Goal: Task Accomplishment & Management: Manage account settings

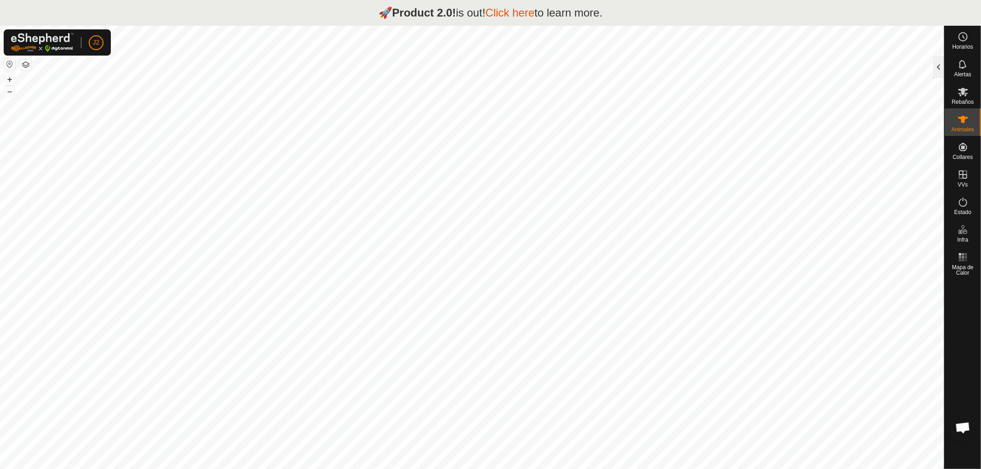
click at [937, 69] on div at bounding box center [938, 67] width 11 height 22
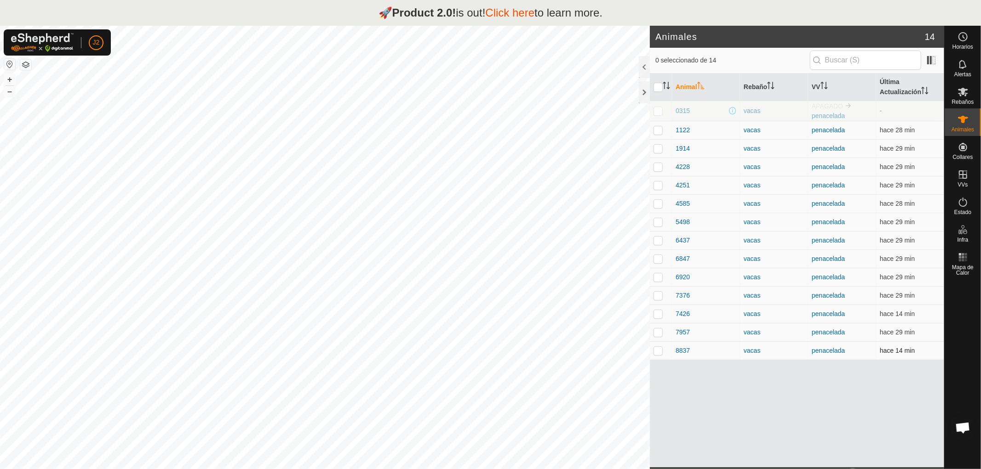
click at [659, 352] on p-checkbox at bounding box center [657, 350] width 9 height 7
click at [655, 351] on p-checkbox at bounding box center [657, 350] width 9 height 7
checkbox input "false"
click at [641, 87] on div at bounding box center [644, 92] width 11 height 22
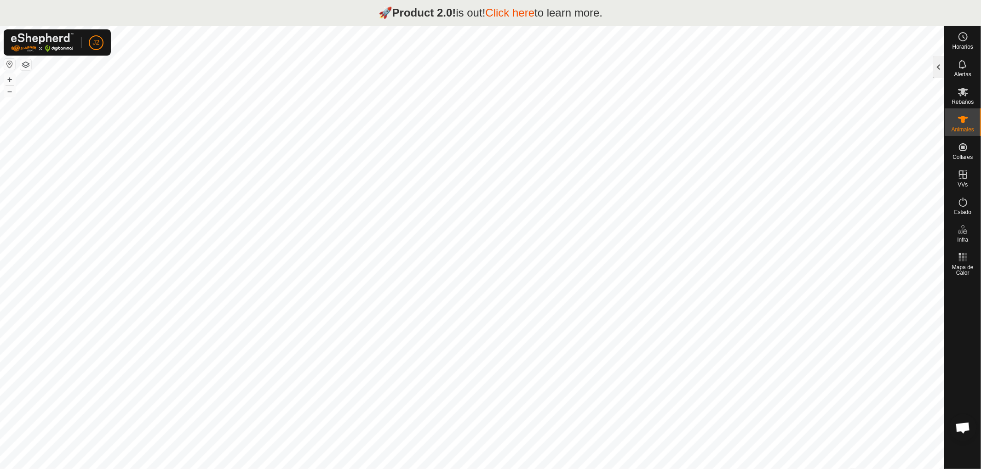
click at [939, 70] on div at bounding box center [938, 67] width 11 height 22
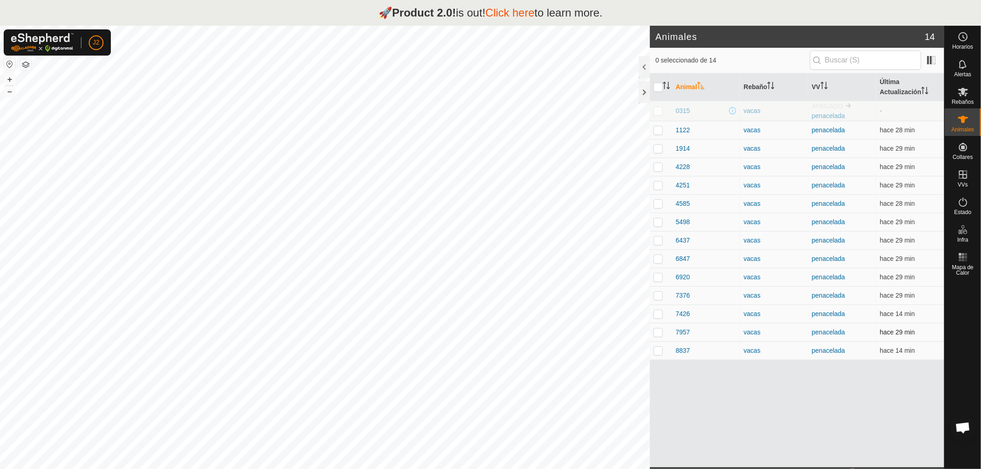
click at [655, 334] on p-checkbox at bounding box center [657, 332] width 9 height 7
click at [658, 333] on p-checkbox at bounding box center [657, 332] width 9 height 7
checkbox input "false"
click at [641, 88] on div at bounding box center [644, 92] width 11 height 22
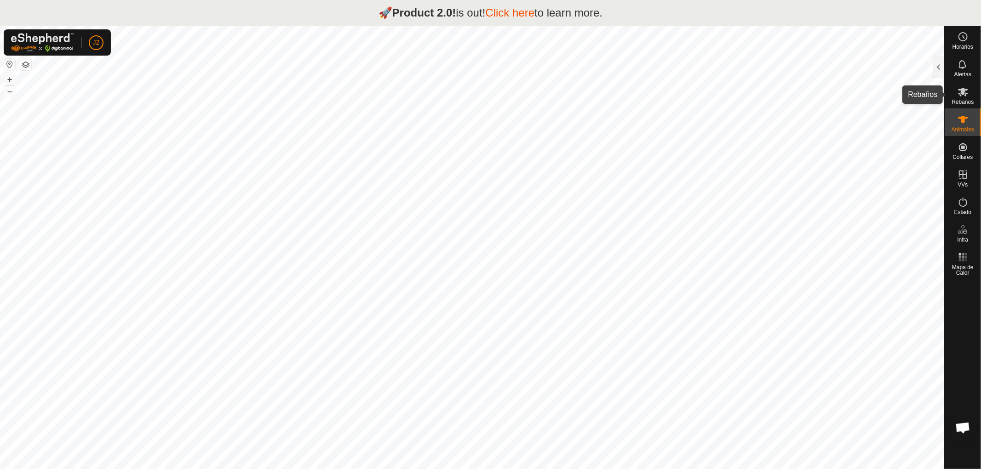
click at [956, 95] on es-mob-svg-icon at bounding box center [963, 92] width 17 height 15
click at [937, 67] on div at bounding box center [938, 67] width 11 height 22
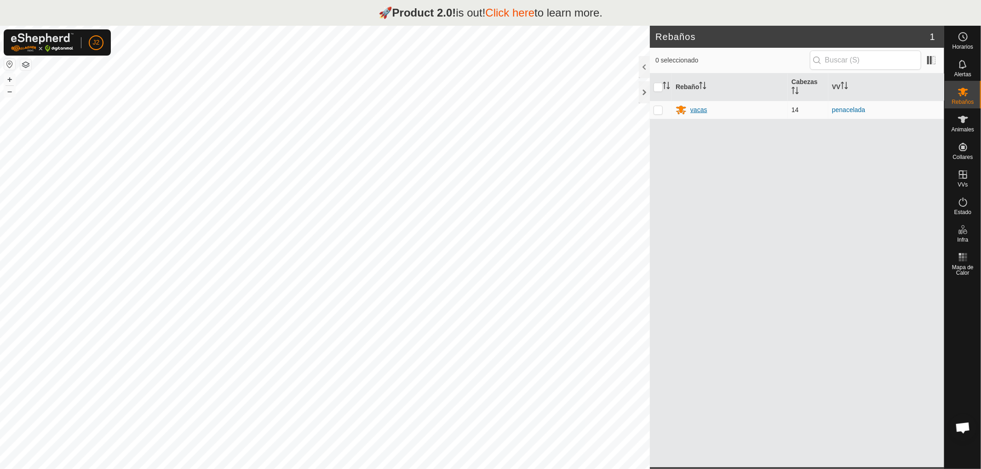
click at [689, 109] on div "vacas" at bounding box center [729, 109] width 109 height 11
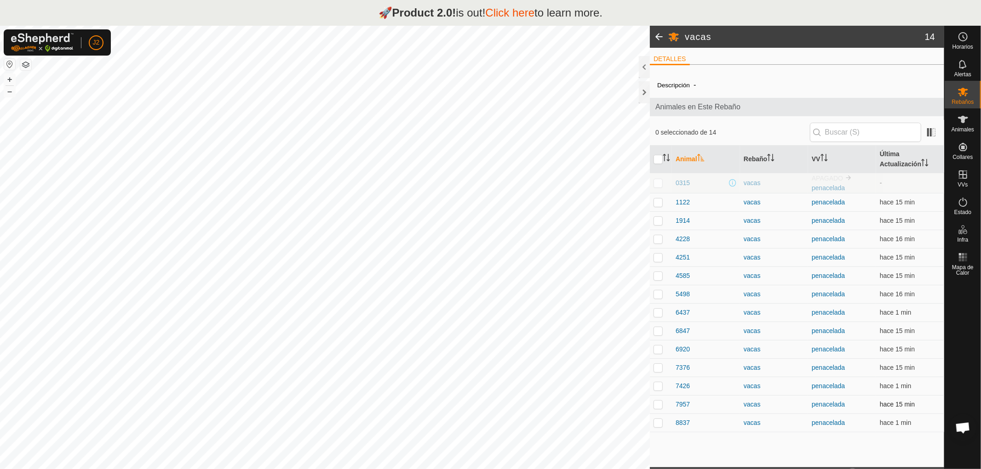
click at [658, 405] on p-checkbox at bounding box center [657, 404] width 9 height 7
checkbox input "true"
click at [644, 90] on div at bounding box center [644, 92] width 11 height 22
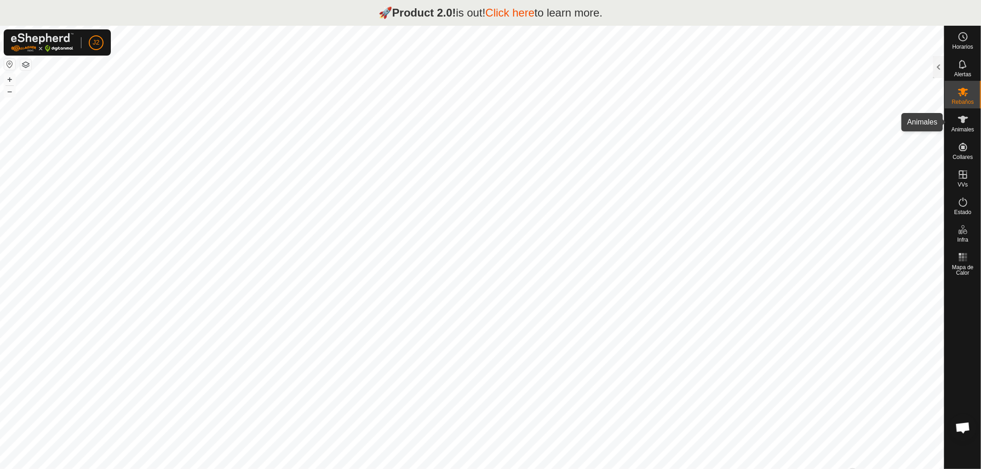
click at [966, 122] on icon at bounding box center [962, 119] width 11 height 11
click at [939, 65] on div at bounding box center [938, 67] width 11 height 22
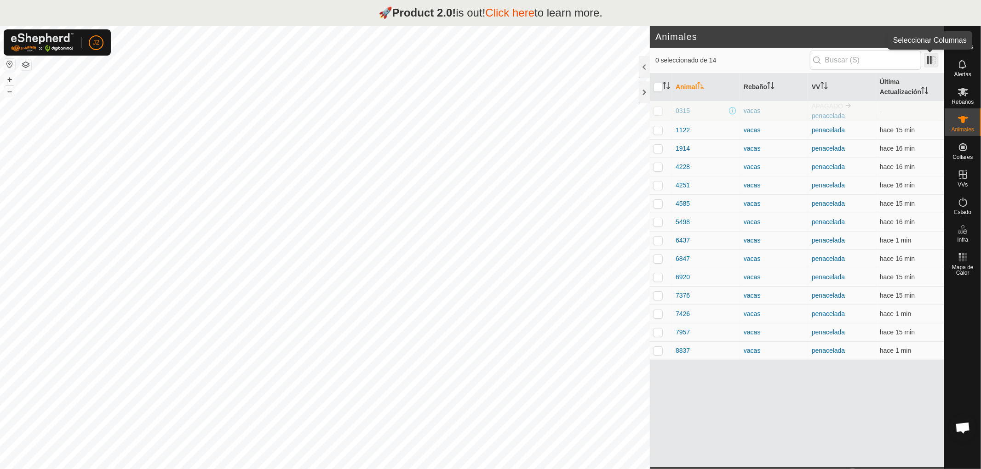
click at [935, 60] on span at bounding box center [931, 60] width 15 height 15
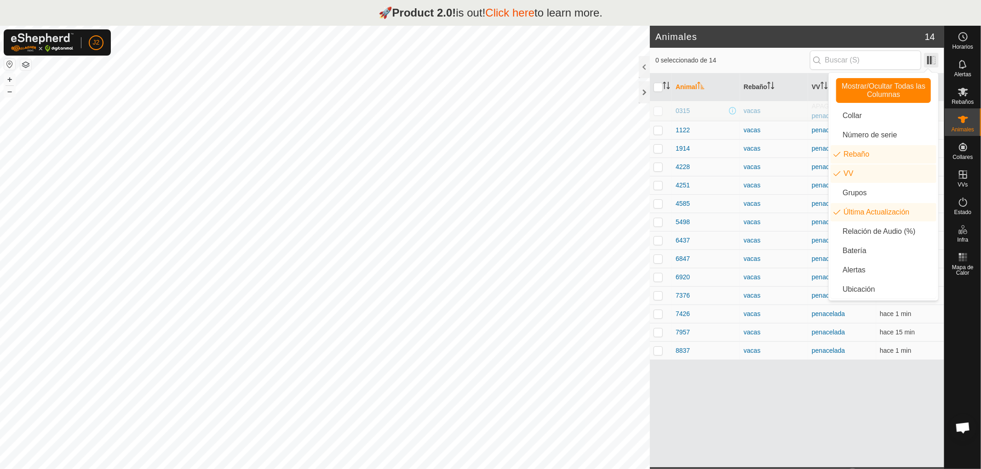
click at [935, 60] on span at bounding box center [931, 60] width 15 height 15
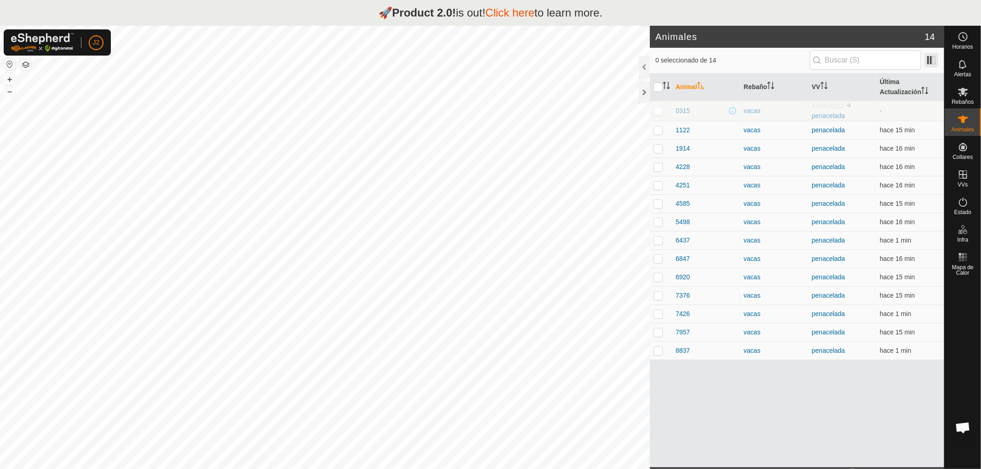
click at [926, 60] on span at bounding box center [931, 60] width 15 height 15
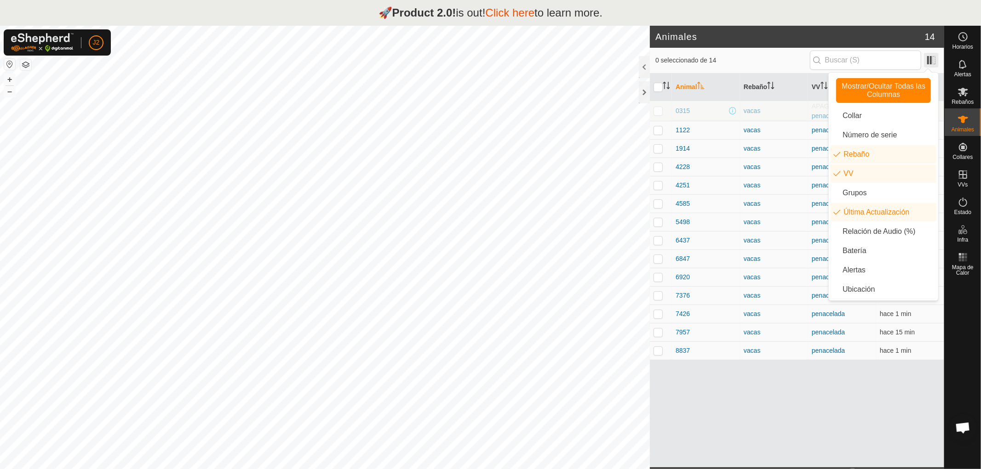
click at [926, 60] on span at bounding box center [931, 60] width 15 height 15
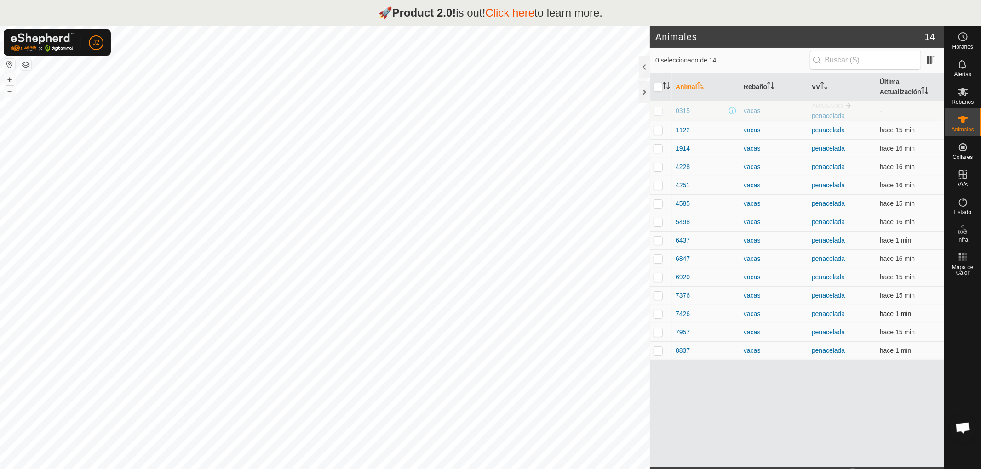
click at [658, 316] on p-checkbox at bounding box center [657, 313] width 9 height 7
checkbox input "false"
click at [785, 404] on div "Animal Rebaño VV Última Actualización 0315 vacas APAGADO penacelada - 1122 vaca…" at bounding box center [797, 271] width 294 height 394
click at [644, 64] on div at bounding box center [644, 67] width 11 height 22
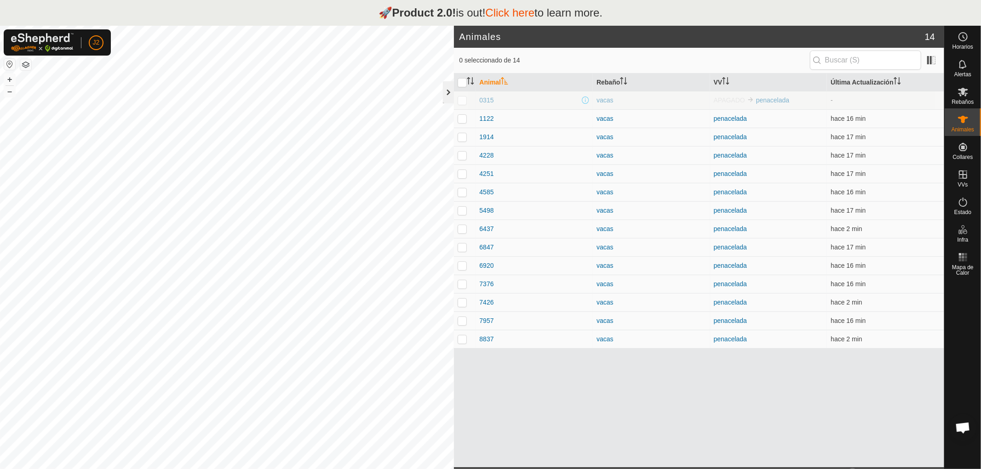
click at [448, 97] on div at bounding box center [448, 92] width 11 height 22
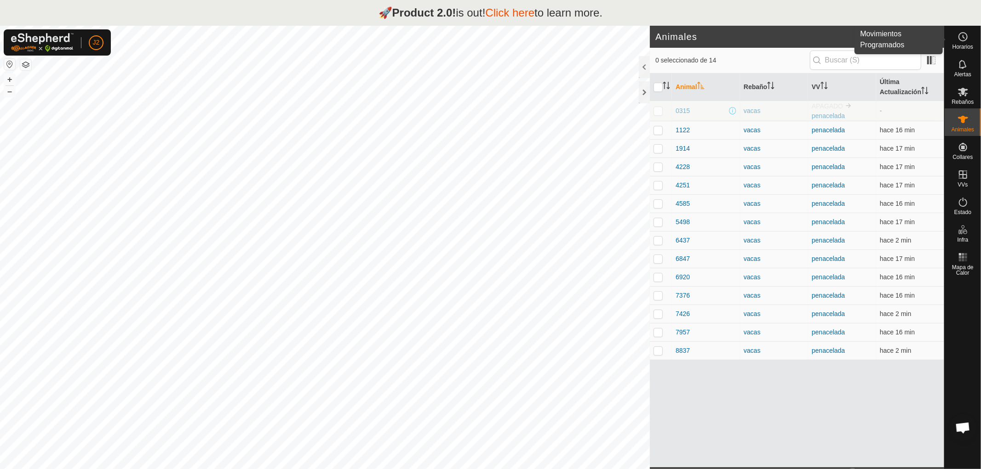
click at [962, 44] on span "Horarios" at bounding box center [962, 47] width 21 height 6
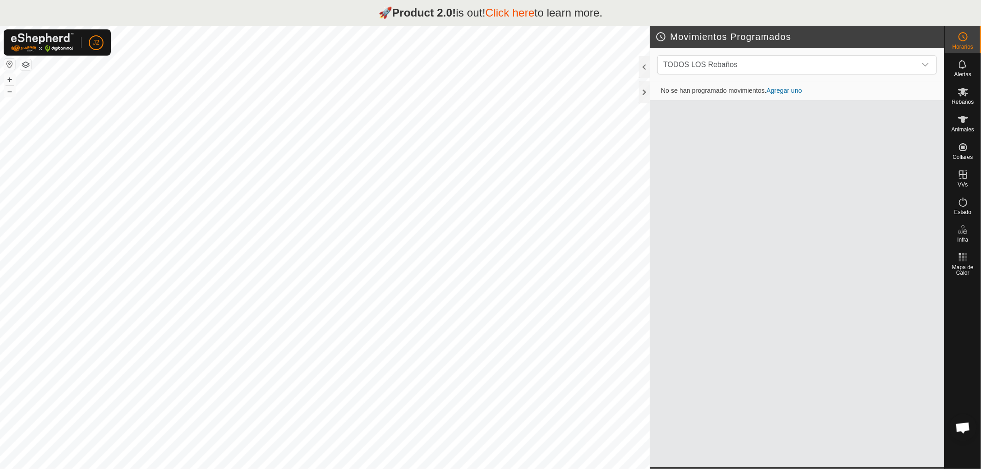
click at [962, 44] on span "Horarios" at bounding box center [962, 47] width 21 height 6
click at [645, 91] on div at bounding box center [644, 92] width 11 height 22
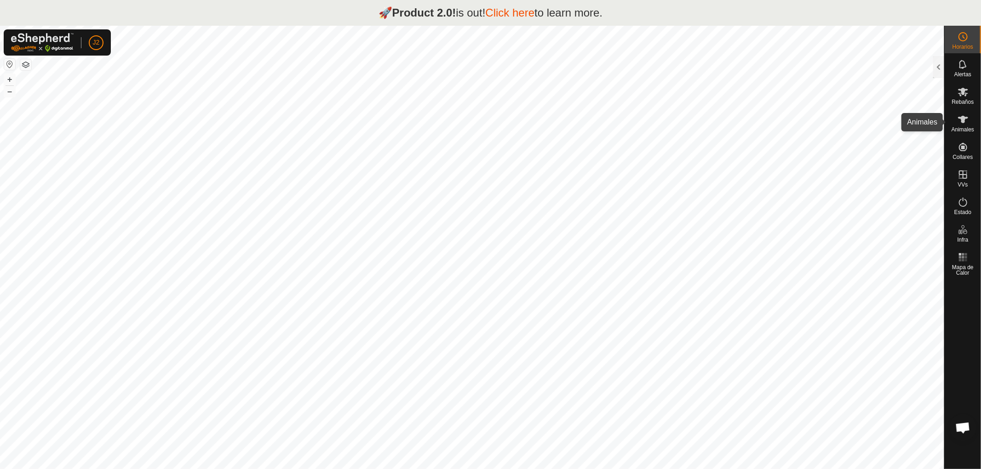
click at [967, 127] on span "Animales" at bounding box center [962, 130] width 23 height 6
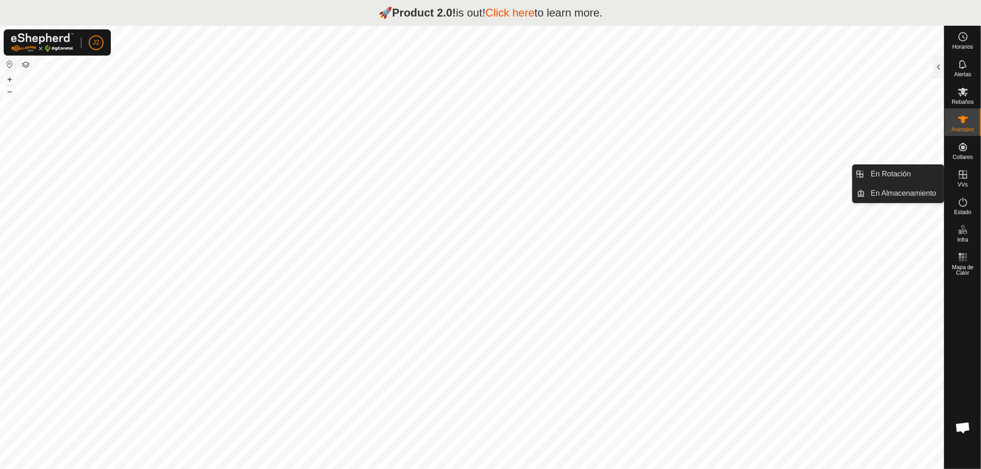
click at [962, 177] on icon at bounding box center [962, 174] width 11 height 11
click at [938, 65] on div at bounding box center [938, 67] width 11 height 22
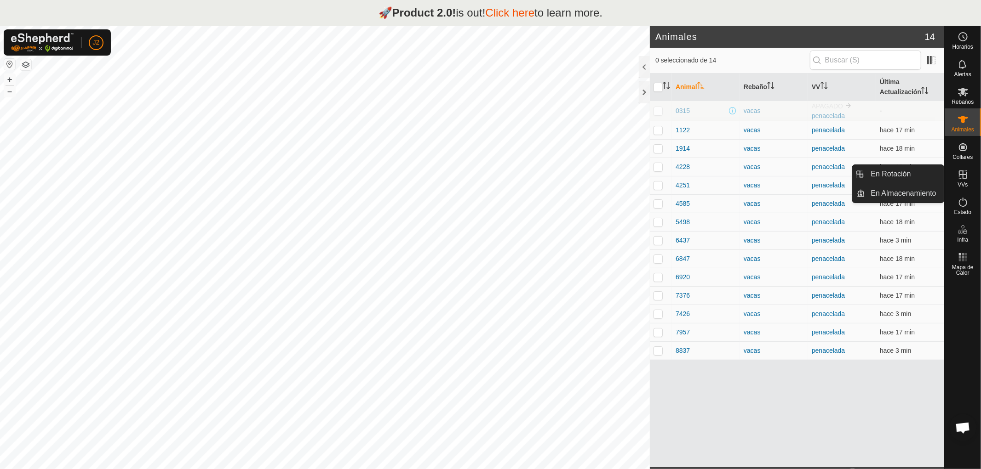
click at [963, 172] on icon at bounding box center [963, 175] width 8 height 8
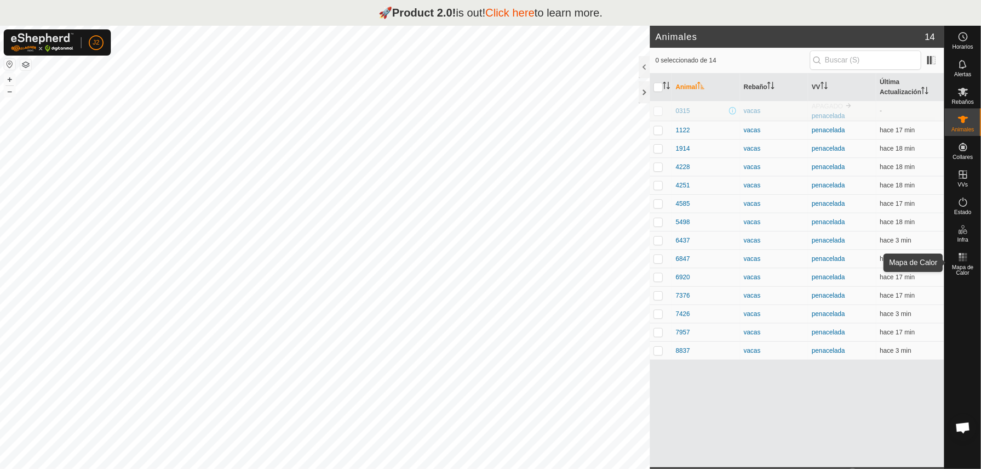
click at [959, 266] on span "Mapa de Calor" at bounding box center [963, 270] width 32 height 11
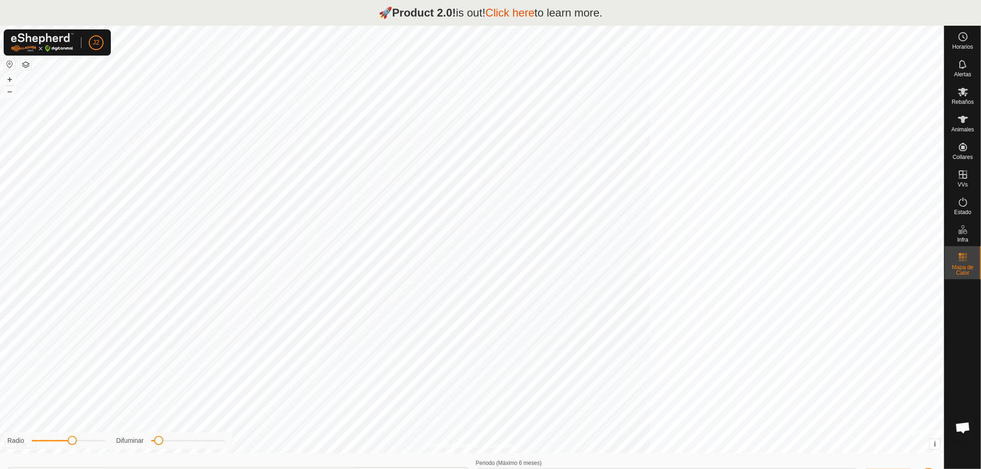
type input "[DATE] - [DATE]"
click at [964, 125] on es-animals-svg-icon at bounding box center [963, 119] width 17 height 15
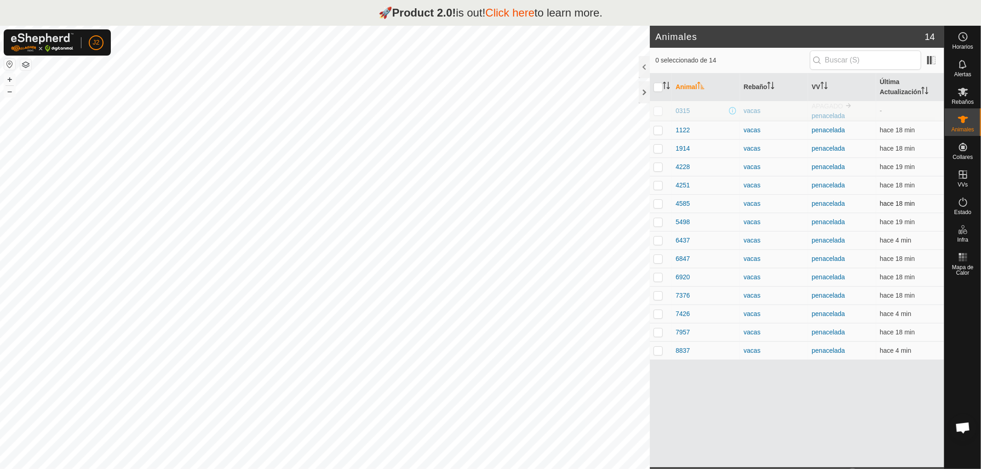
click at [655, 205] on p-checkbox at bounding box center [657, 203] width 9 height 7
checkbox input "false"
click at [644, 87] on div at bounding box center [644, 92] width 11 height 22
